Goal: Task Accomplishment & Management: Use online tool/utility

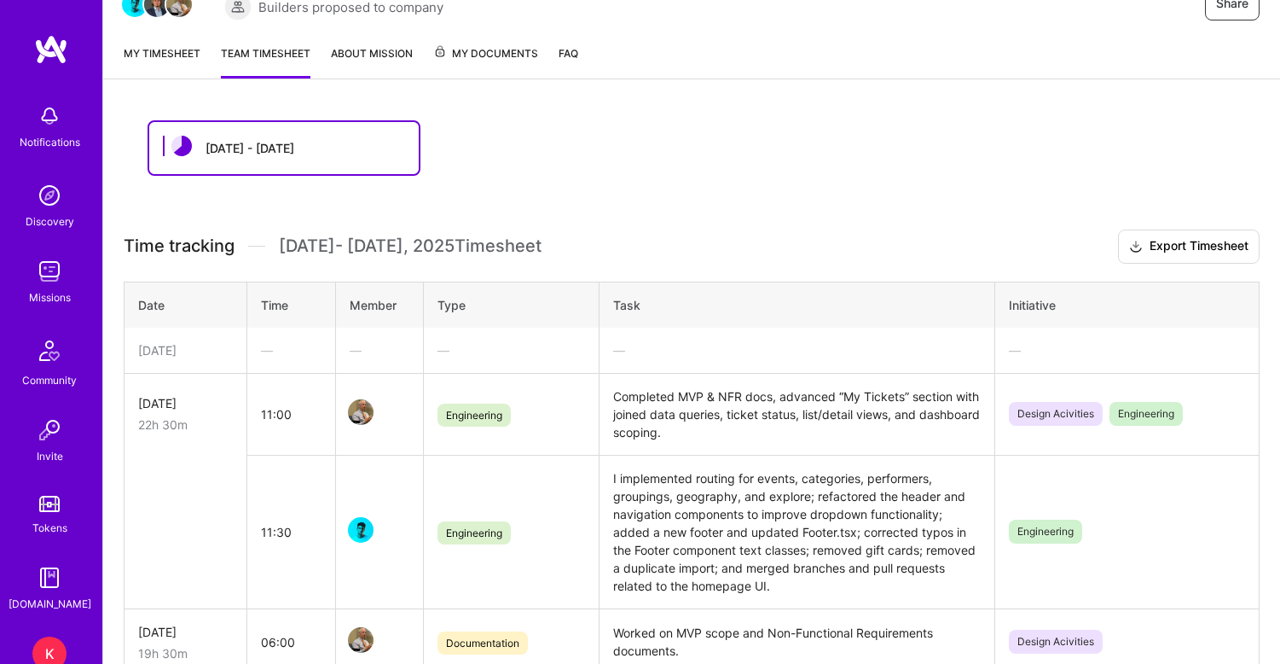
scroll to position [327, 0]
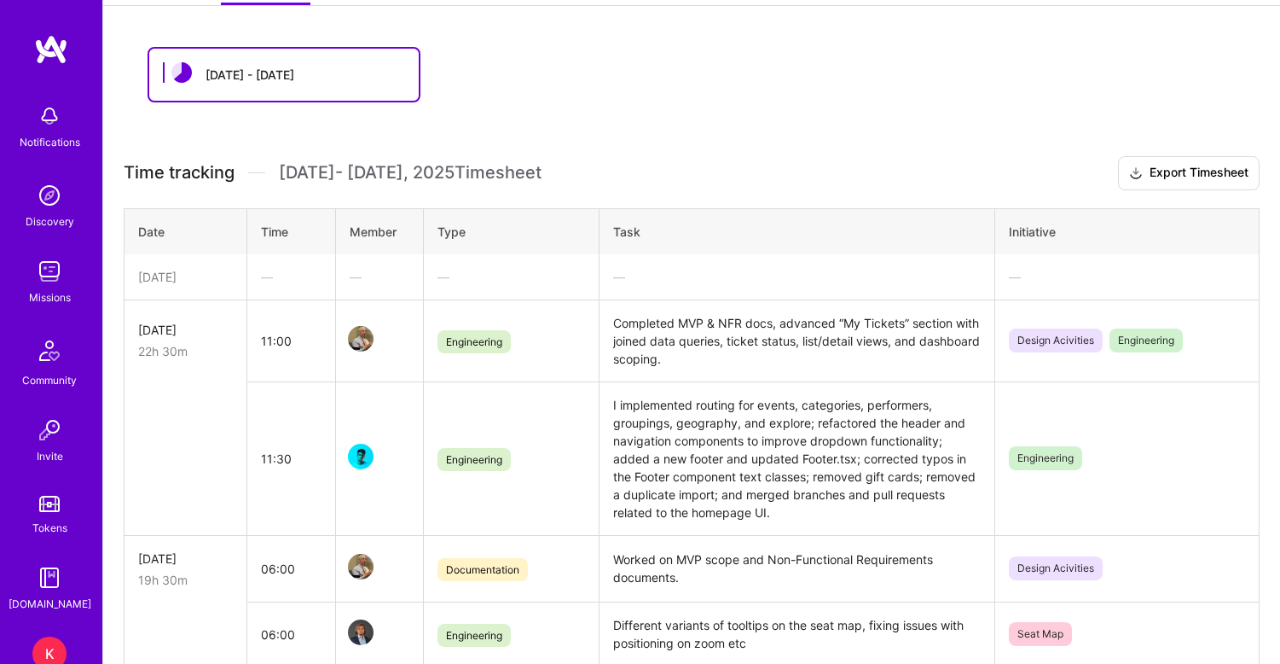
scroll to position [276, 0]
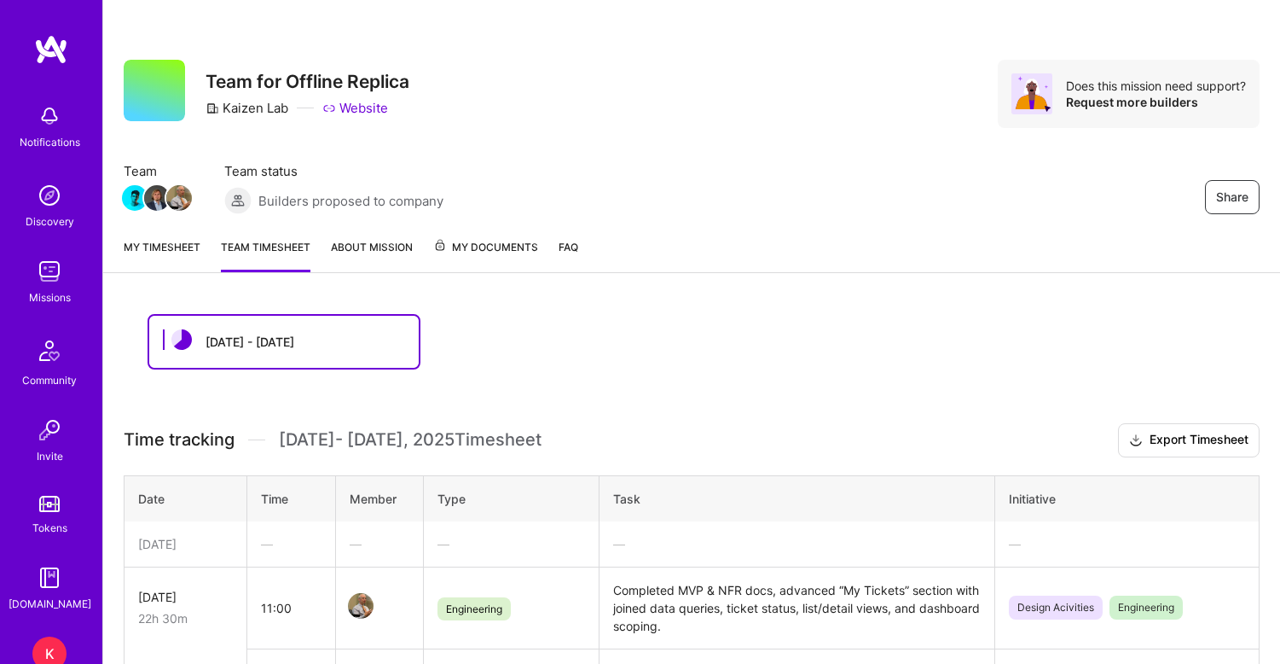
click at [162, 247] on link "My timesheet" at bounding box center [162, 255] width 77 height 34
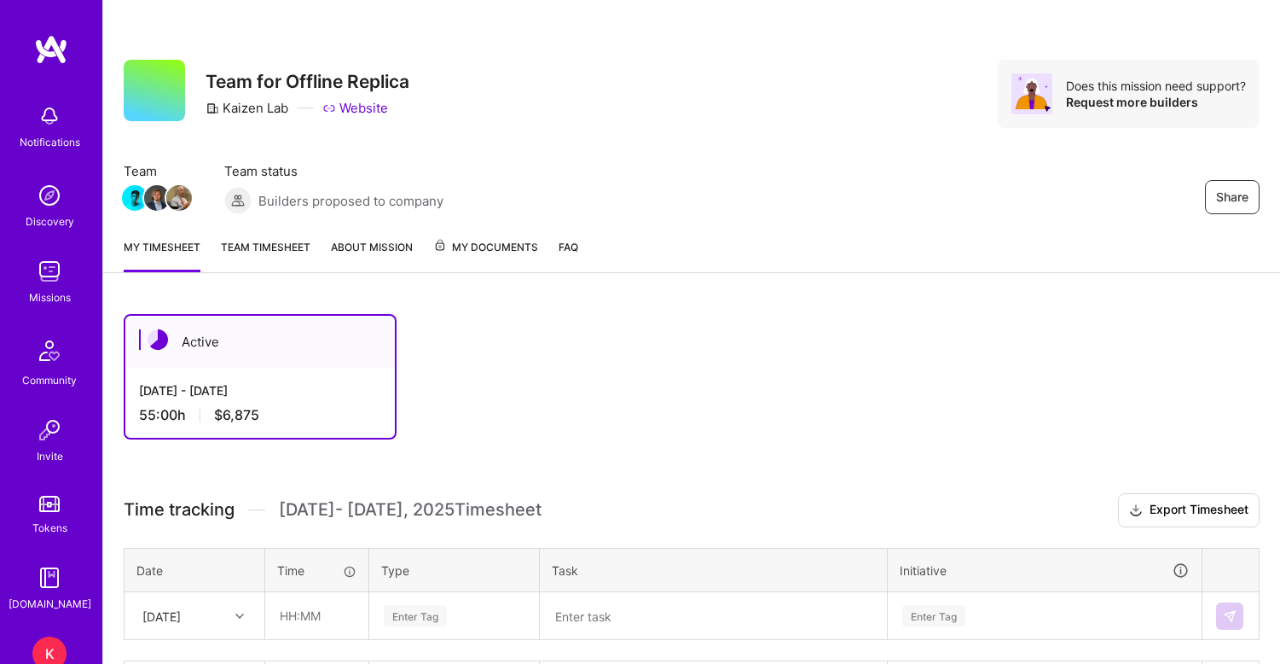
click at [282, 248] on link "Team timesheet" at bounding box center [266, 255] width 90 height 34
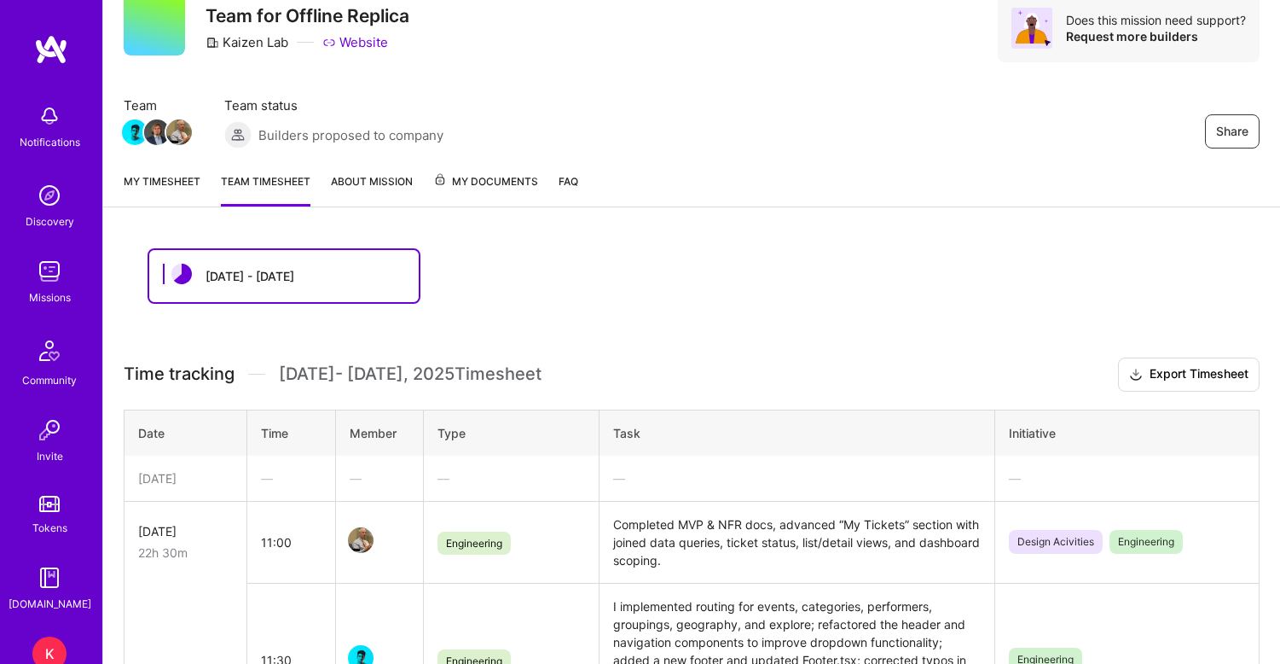
scroll to position [86, 0]
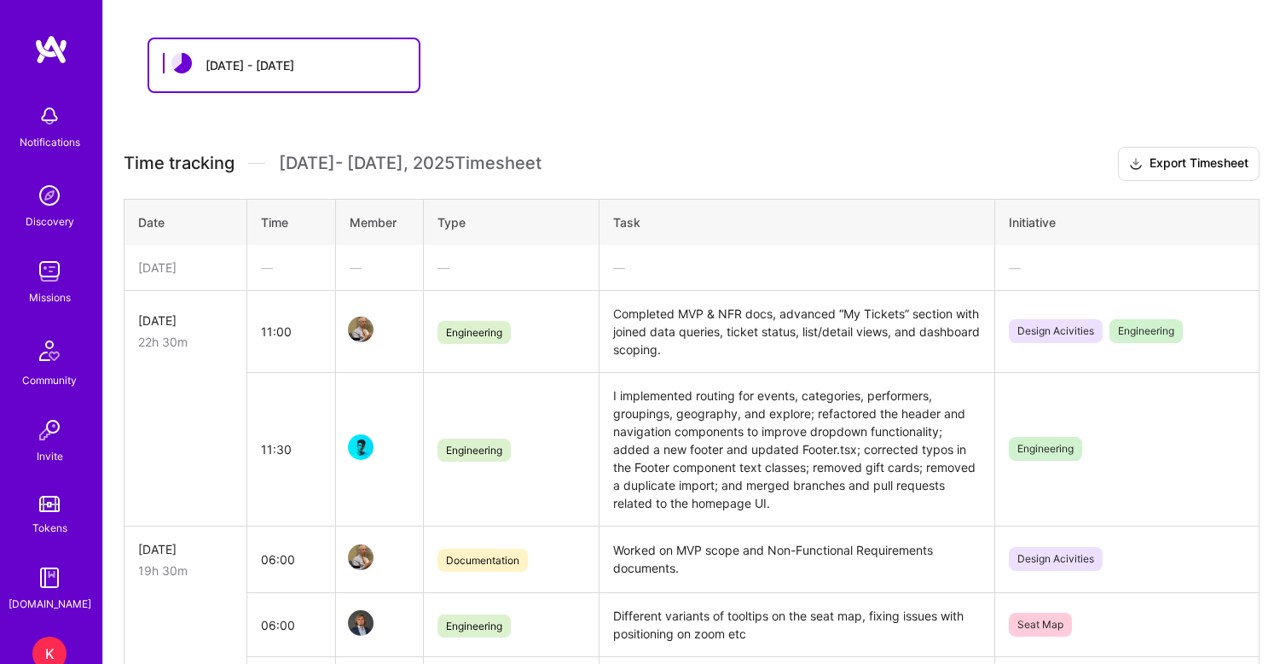
scroll to position [217, 0]
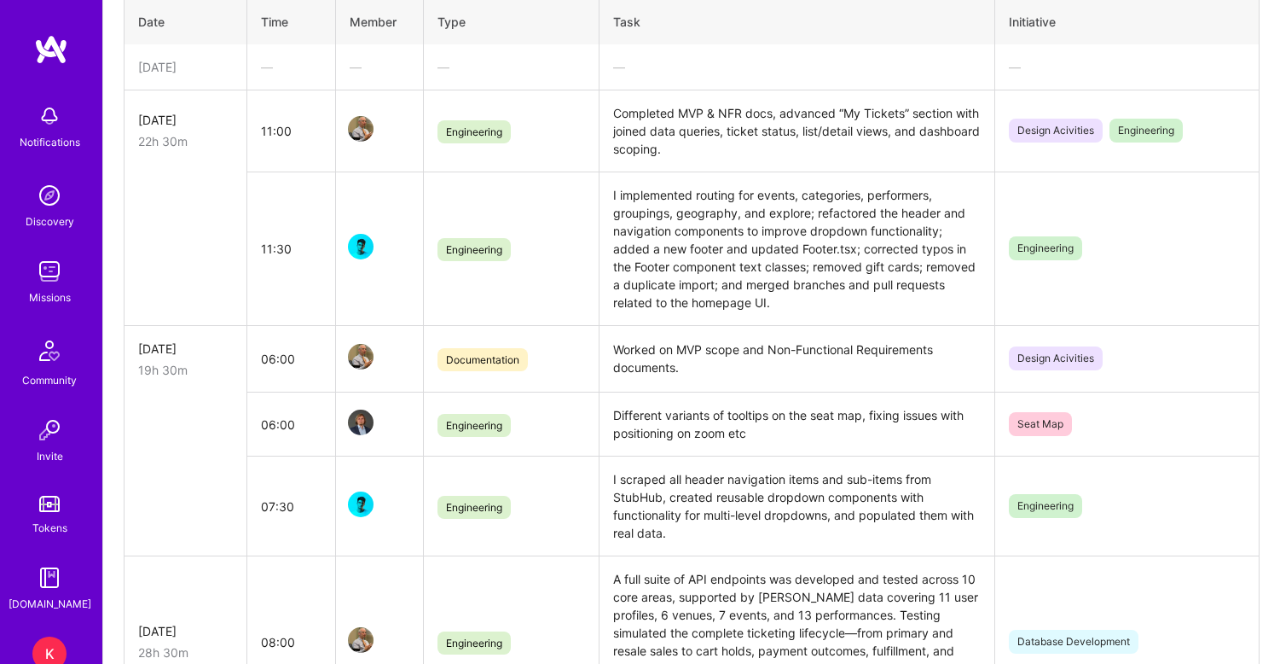
scroll to position [479, 0]
